Goal: Transaction & Acquisition: Obtain resource

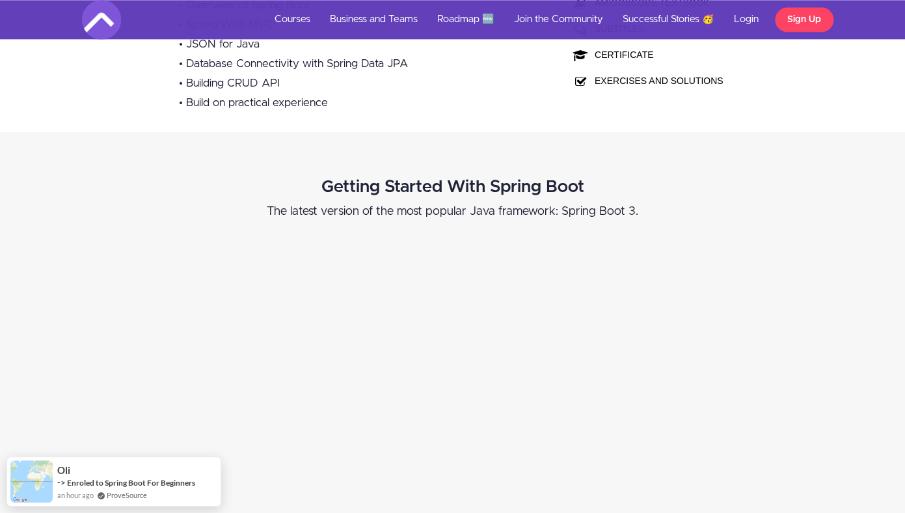
scroll to position [284, 0]
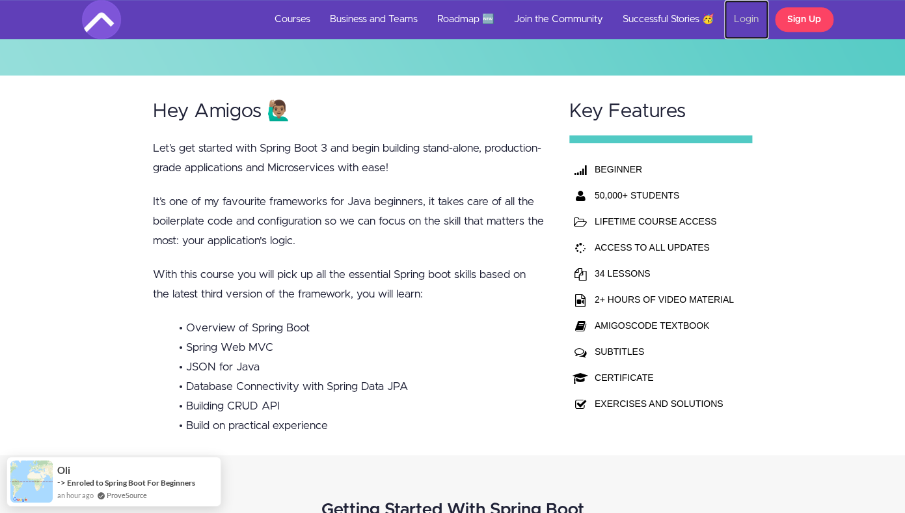
click at [744, 20] on link "Login" at bounding box center [746, 19] width 44 height 39
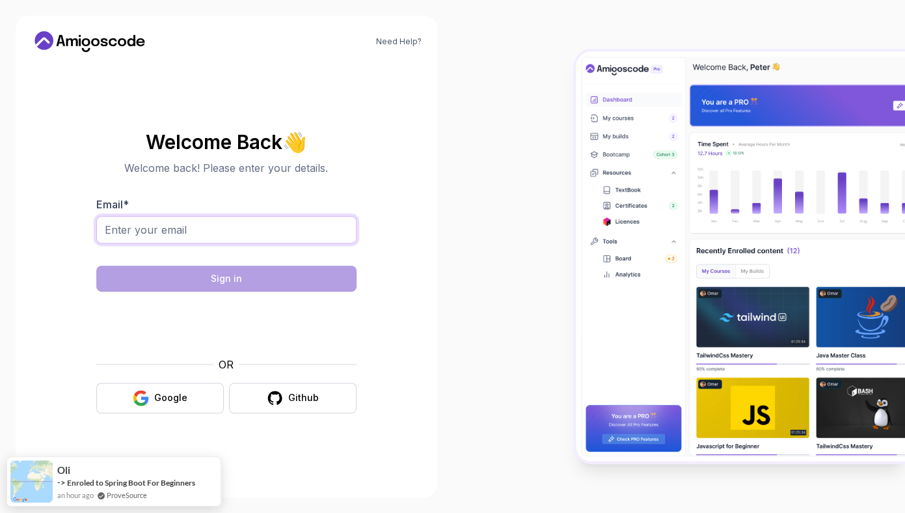
click at [205, 240] on input "Email *" at bounding box center [226, 229] width 260 height 27
click at [205, 236] on input "Email *" at bounding box center [226, 229] width 260 height 27
type input "[EMAIL_ADDRESS][DOMAIN_NAME]"
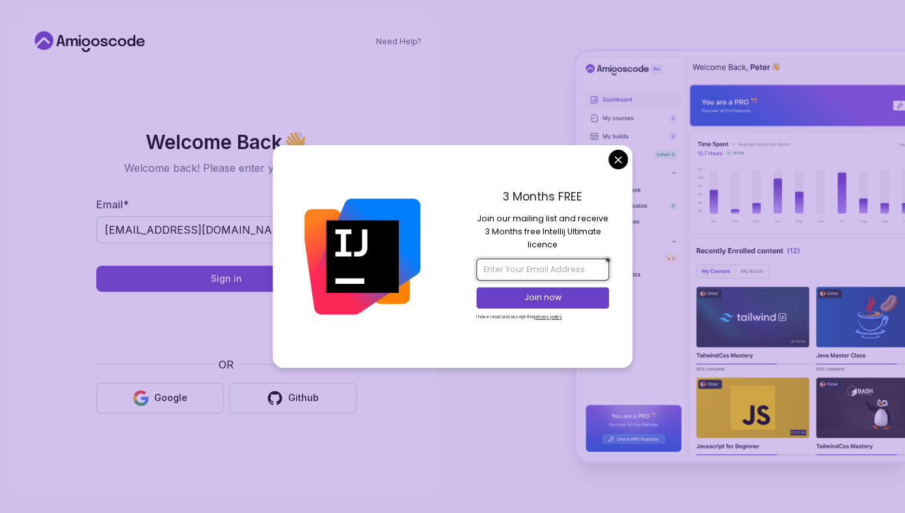
click at [539, 260] on input "email" at bounding box center [542, 269] width 133 height 22
click at [524, 269] on input "email" at bounding box center [542, 269] width 133 height 22
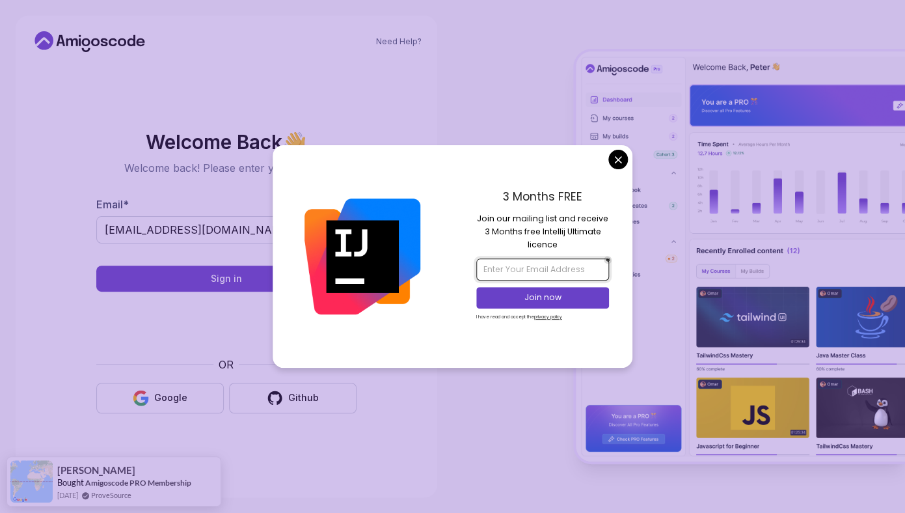
type input "x"
type input "[EMAIL_ADDRESS][DOMAIN_NAME]"
click at [581, 305] on button "Join now" at bounding box center [542, 297] width 133 height 21
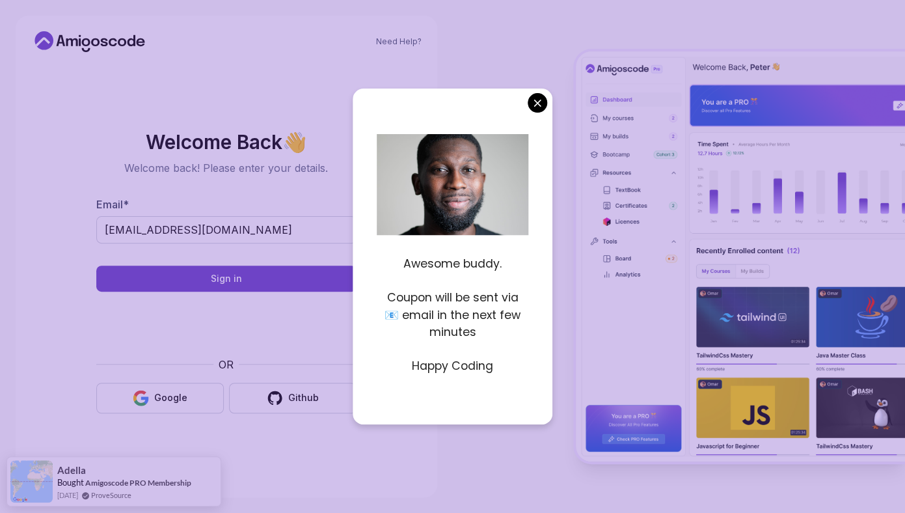
click at [460, 368] on p "Happy Coding" at bounding box center [453, 365] width 152 height 17
click at [534, 105] on body "Need Help? Welcome Back 👋 Welcome back! Please enter your details. Email * [EMA…" at bounding box center [452, 256] width 905 height 513
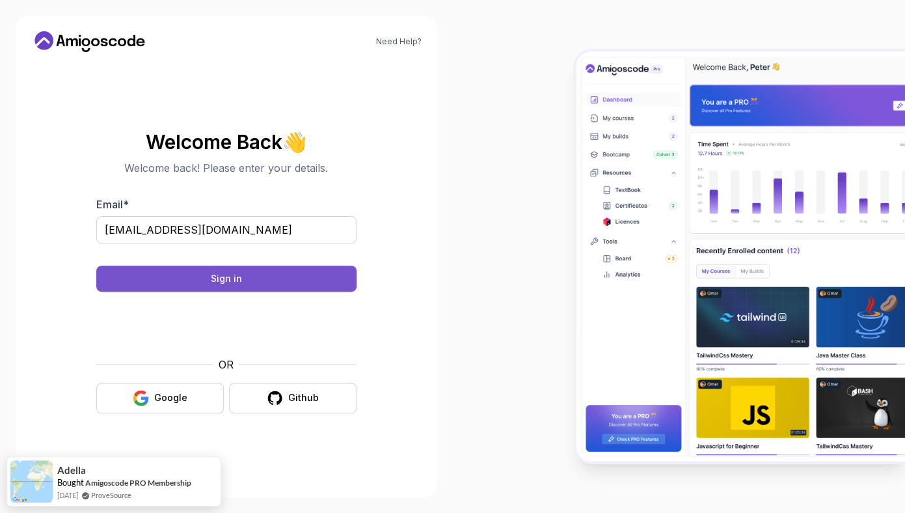
click at [249, 282] on button "Sign in" at bounding box center [226, 278] width 260 height 26
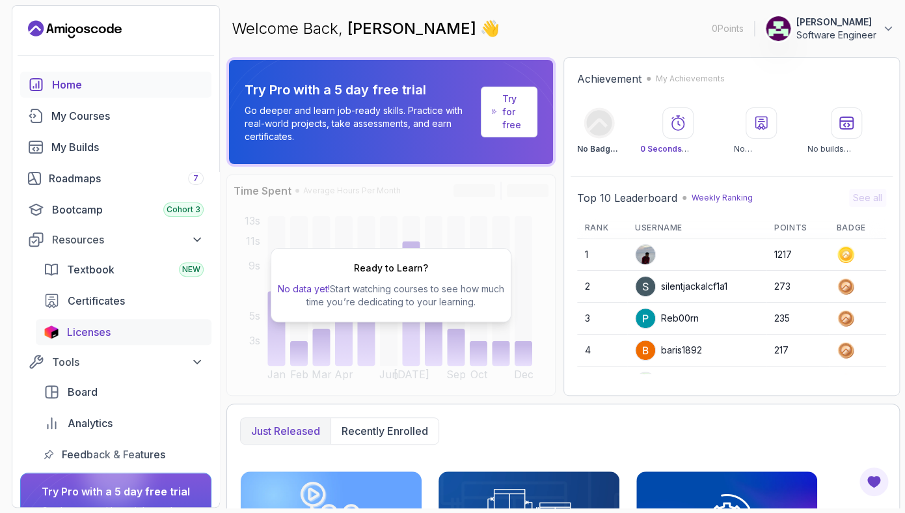
click at [105, 329] on span "Licenses" at bounding box center [89, 332] width 44 height 16
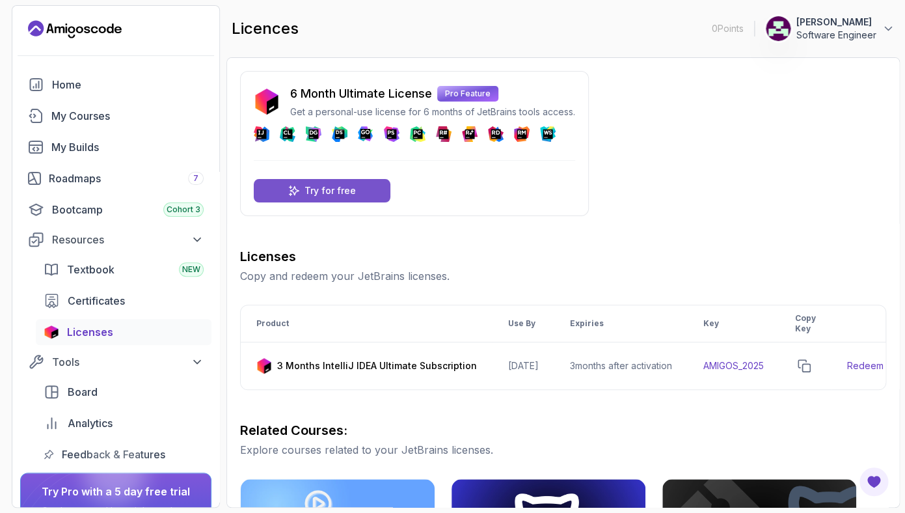
click at [319, 189] on p "Try for free" at bounding box center [329, 190] width 51 height 13
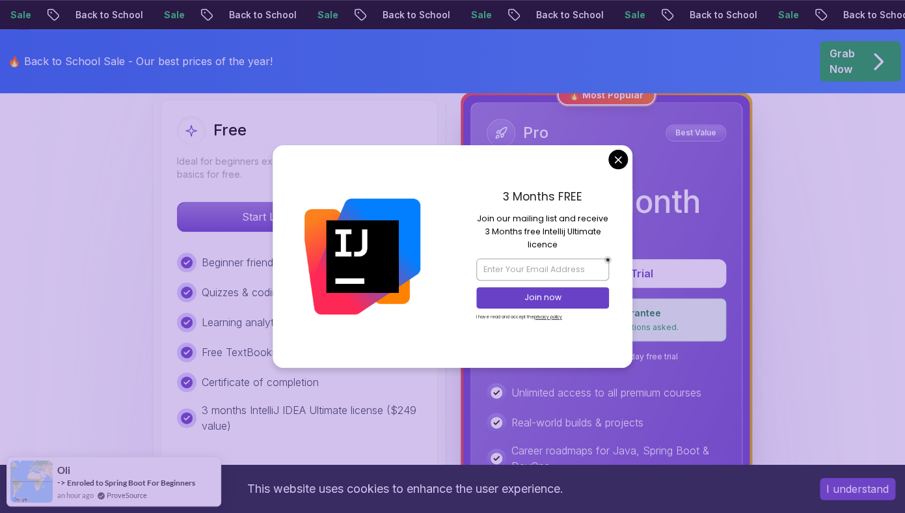
scroll to position [425, 0]
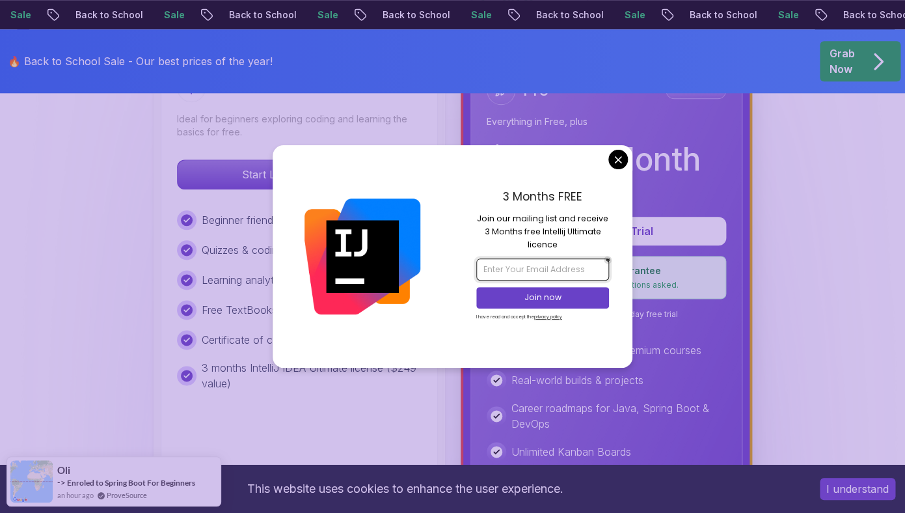
click at [567, 264] on input "email" at bounding box center [542, 269] width 133 height 22
type input "[EMAIL_ADDRESS][DOMAIN_NAME]"
click at [586, 301] on p "Join now" at bounding box center [543, 297] width 108 height 12
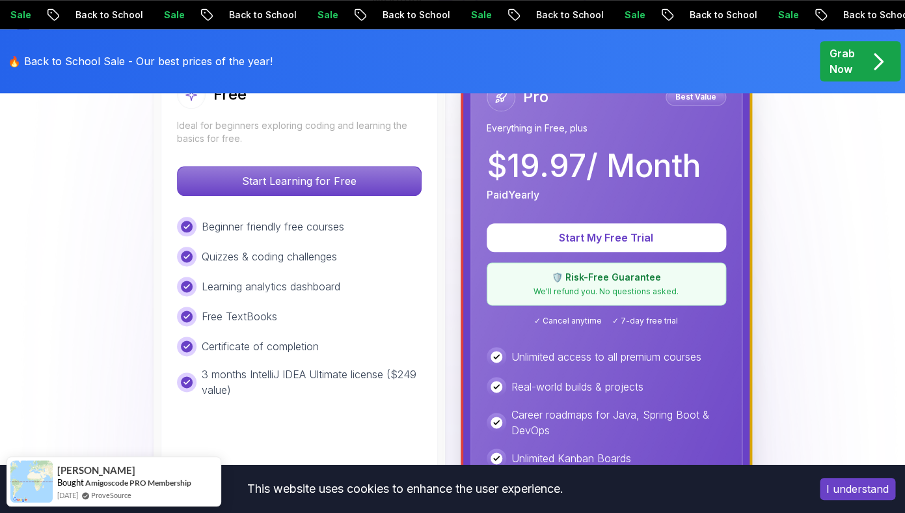
scroll to position [418, 0]
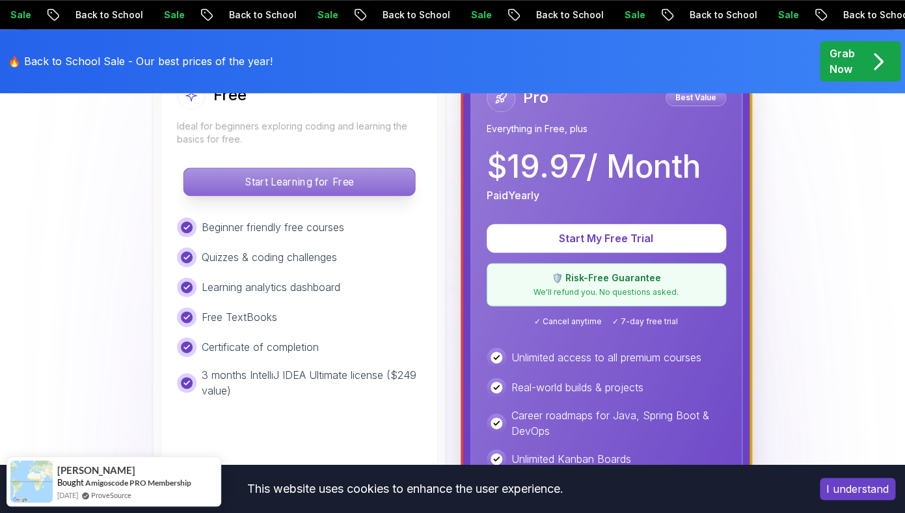
click at [344, 176] on p "Start Learning for Free" at bounding box center [298, 181] width 231 height 27
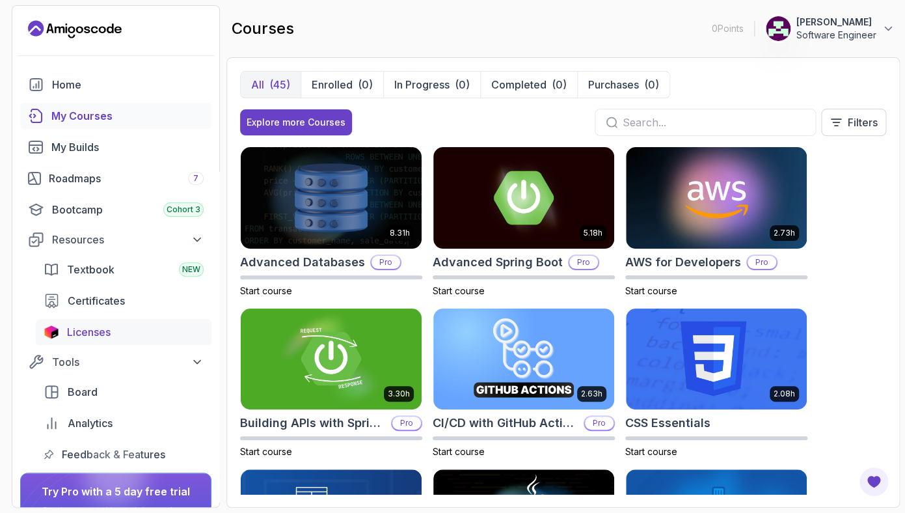
click at [96, 332] on span "Licenses" at bounding box center [89, 332] width 44 height 16
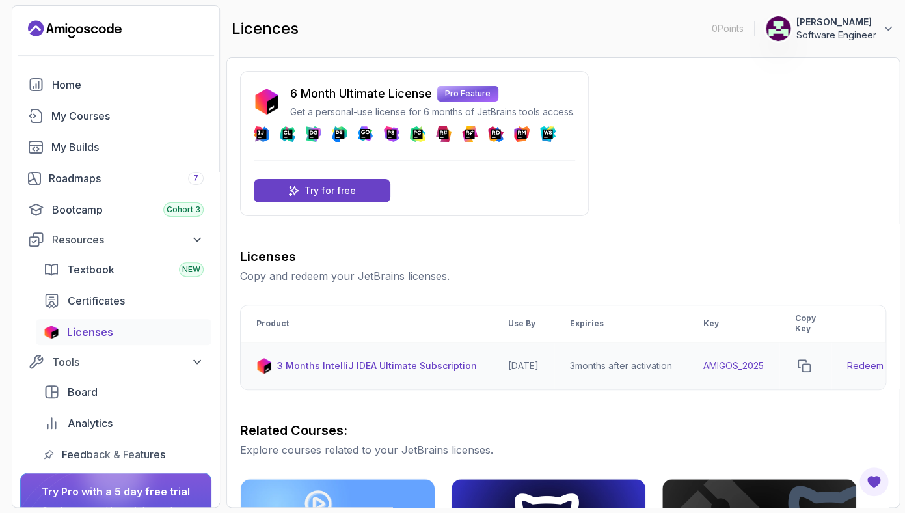
scroll to position [0, 87]
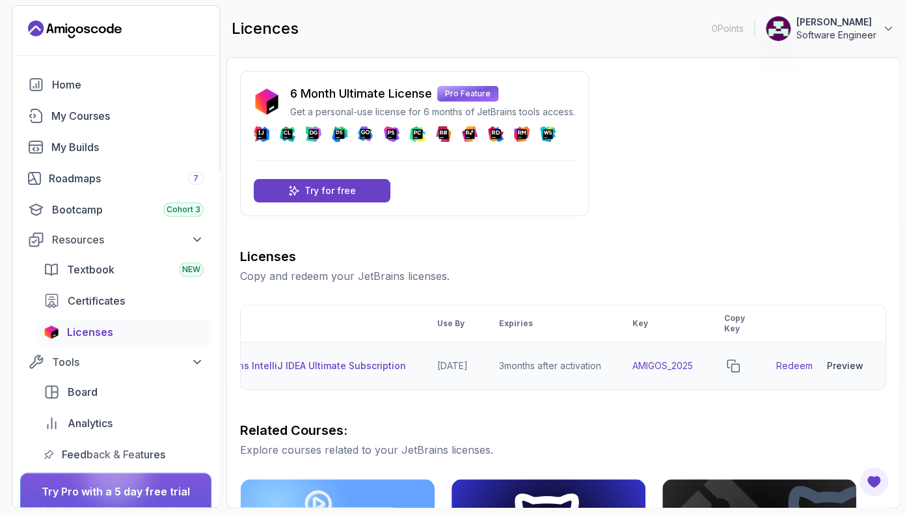
click at [796, 366] on link "Redeem" at bounding box center [794, 365] width 36 height 13
drag, startPoint x: 697, startPoint y: 369, endPoint x: 633, endPoint y: 368, distance: 63.8
click at [633, 368] on td "AMIGOS_2025" at bounding box center [663, 365] width 92 height 47
copy td "AMIGOS_2025"
